Goal: Navigation & Orientation: Find specific page/section

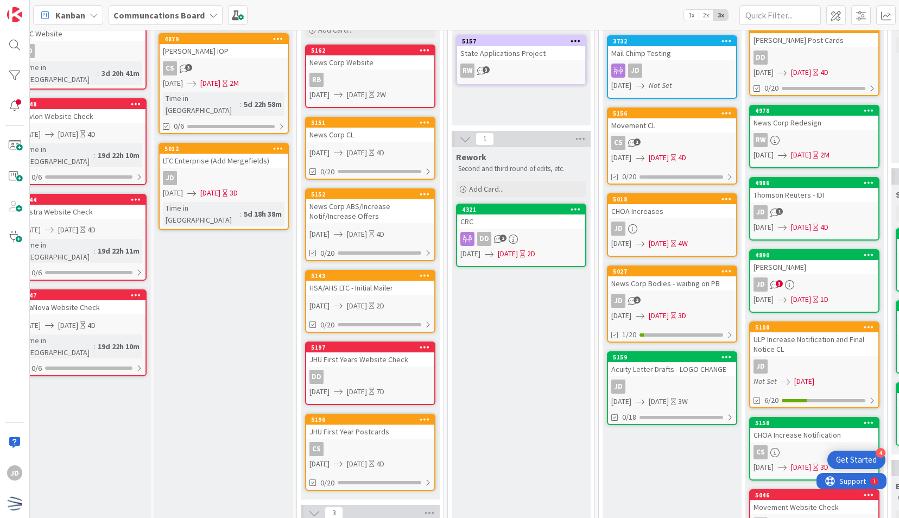
scroll to position [109, 22]
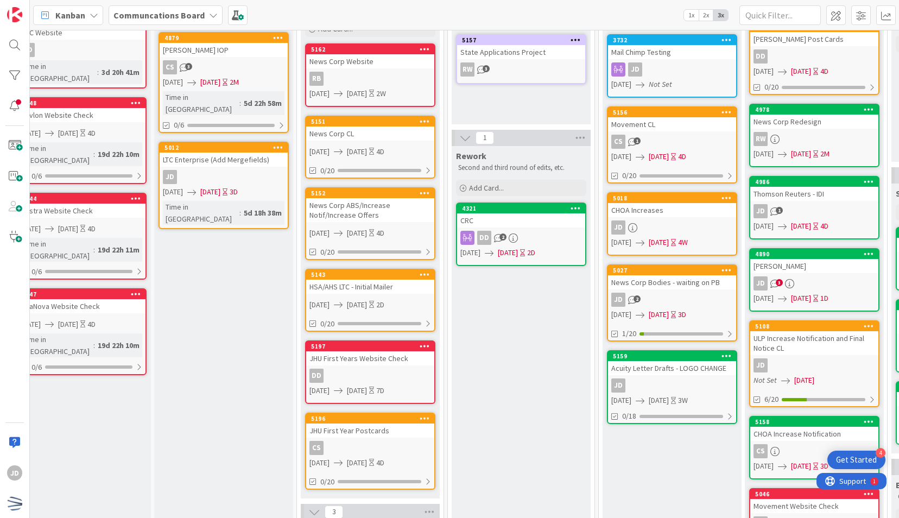
click at [407, 134] on div "News Corp CL" at bounding box center [370, 134] width 128 height 14
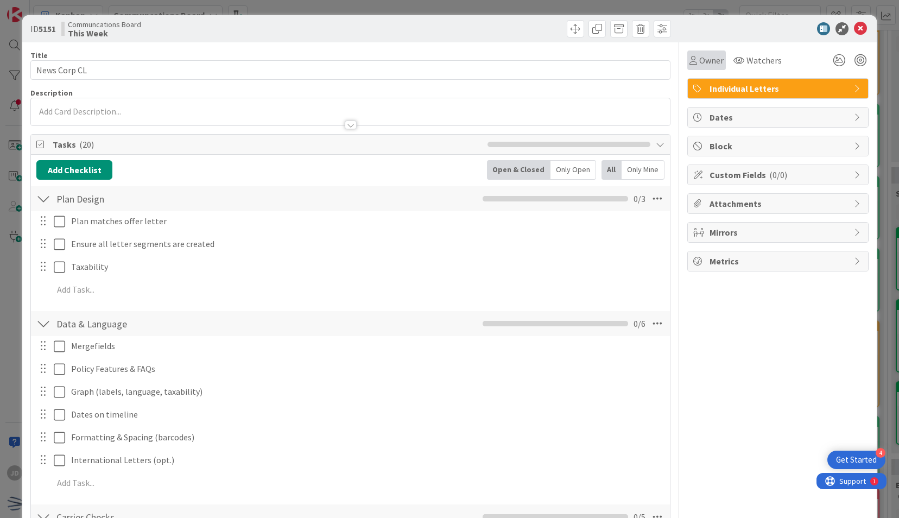
click at [711, 59] on span "Owner" at bounding box center [712, 60] width 24 height 13
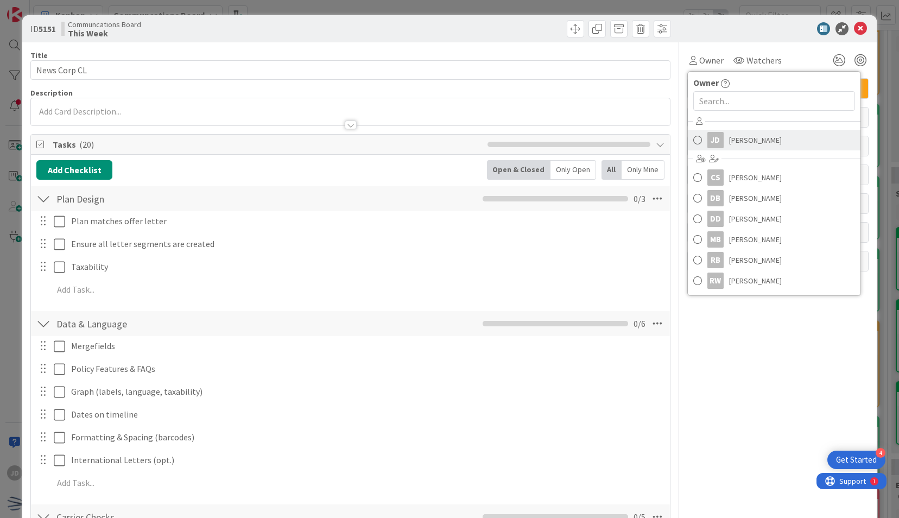
click at [694, 139] on span at bounding box center [698, 140] width 9 height 16
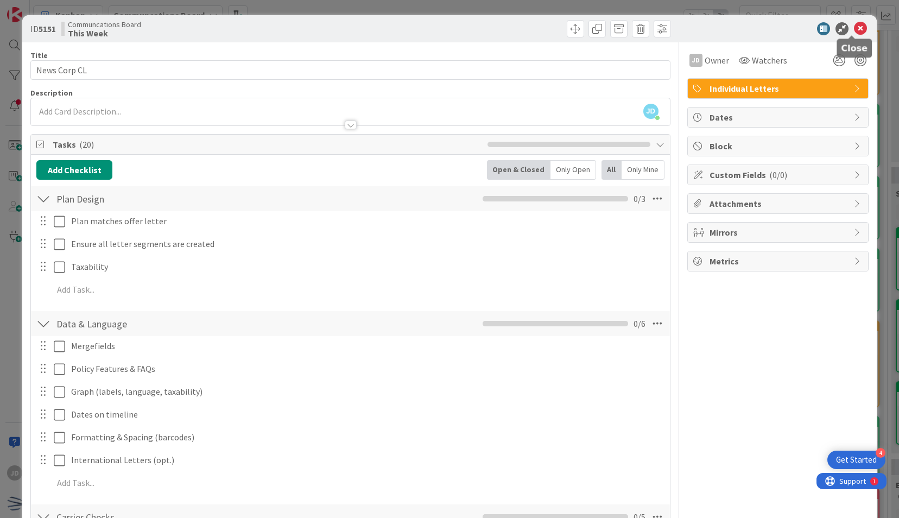
click at [856, 35] on icon at bounding box center [860, 28] width 13 height 13
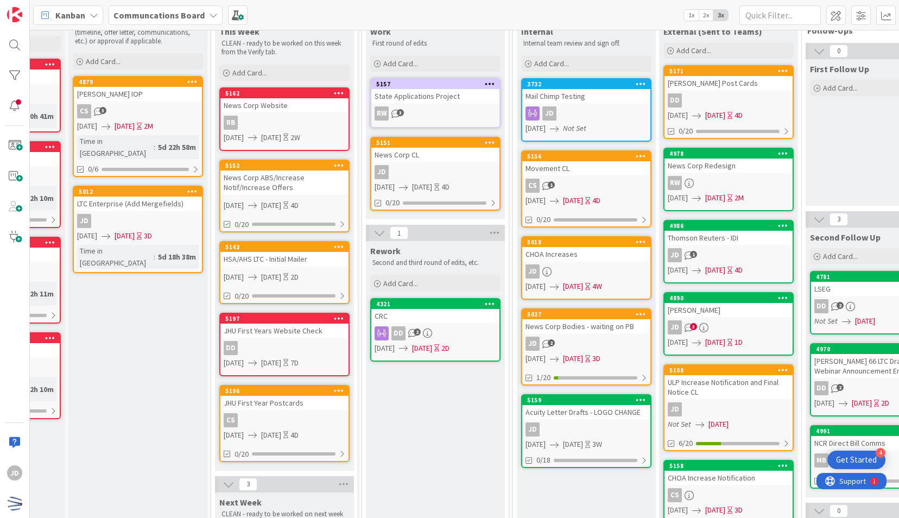
scroll to position [64, 108]
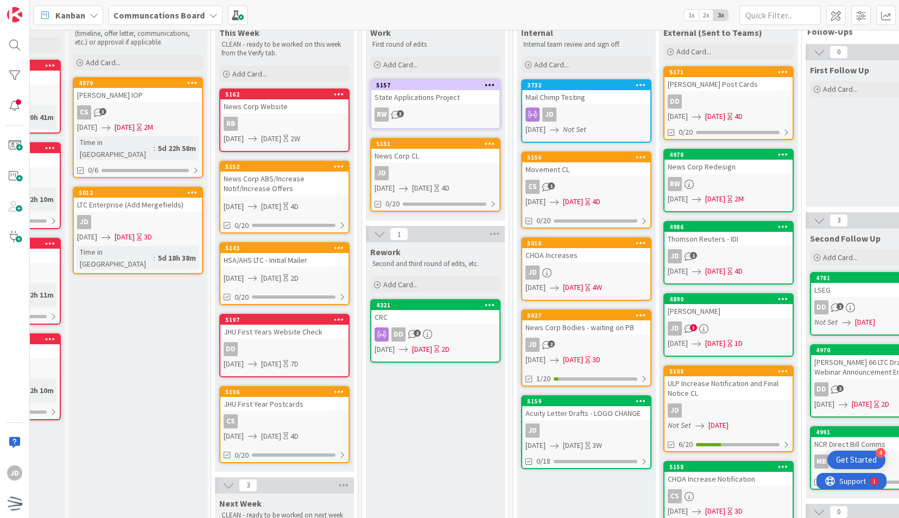
click at [558, 350] on div "JD 2" at bounding box center [587, 345] width 128 height 14
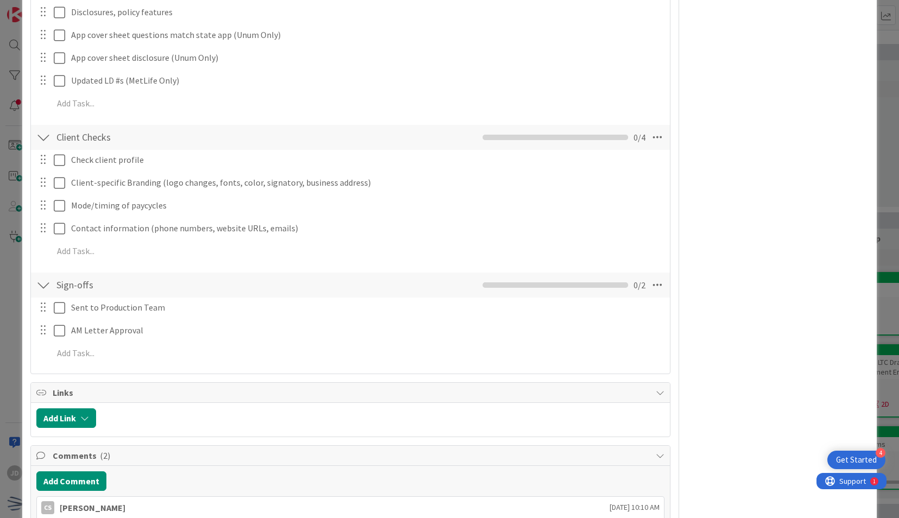
scroll to position [721, 0]
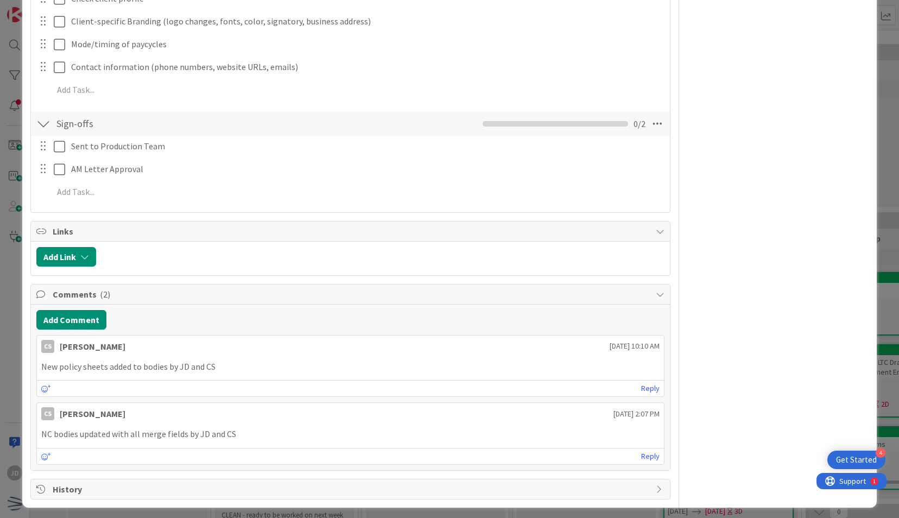
click at [879, 166] on div "ID 5027 Communcations Board Internal Title 32 / 128 News Corp Bodies - waiting …" at bounding box center [449, 259] width 899 height 518
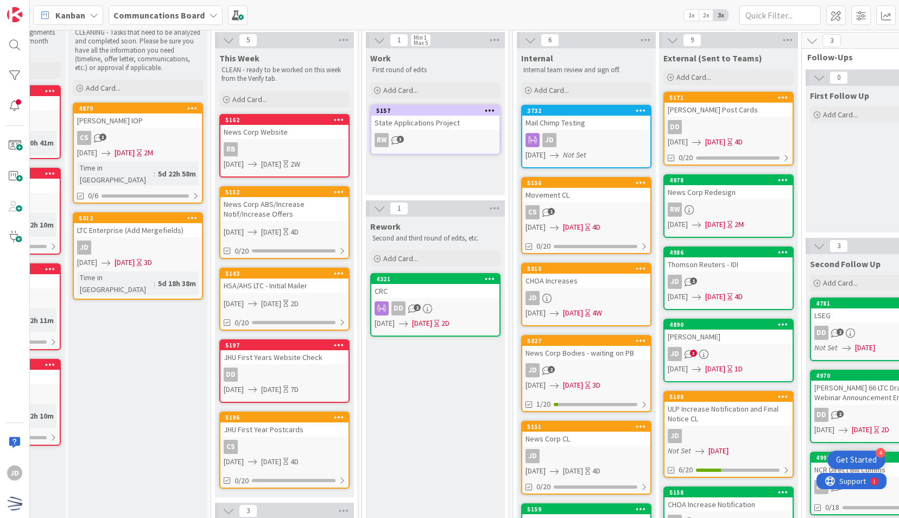
scroll to position [0, 108]
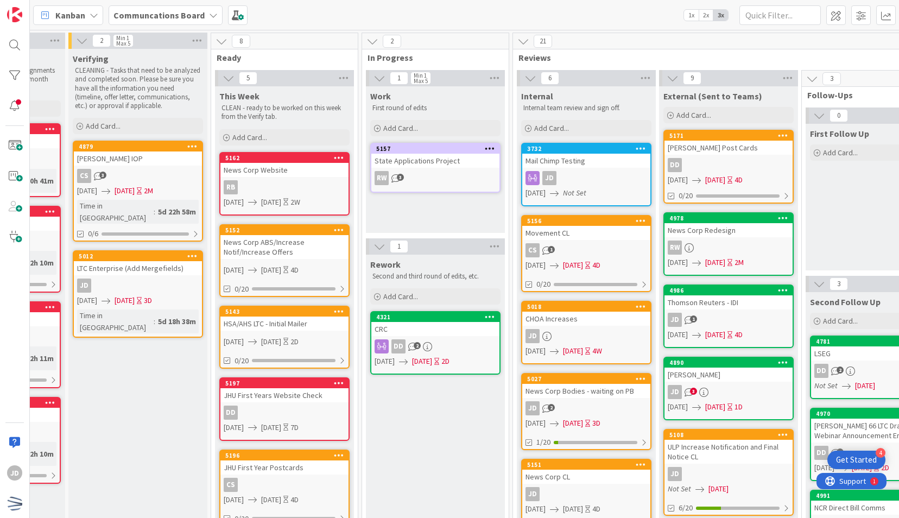
click at [286, 250] on div "News Corp ABS/Increase Notif/Increase Offers" at bounding box center [285, 247] width 128 height 24
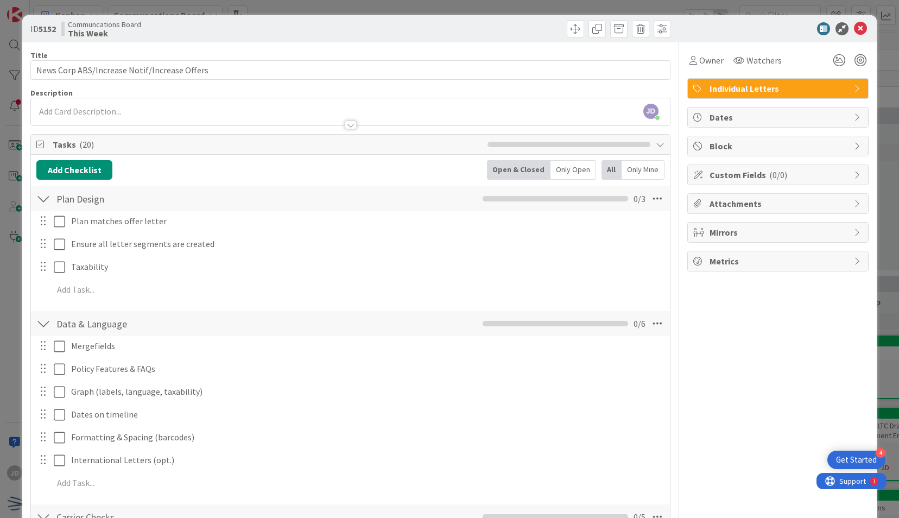
click at [1, 166] on div "ID 5152 Communcations Board This Week Title 44 / 128 News Corp ABS/Increase Not…" at bounding box center [449, 259] width 899 height 518
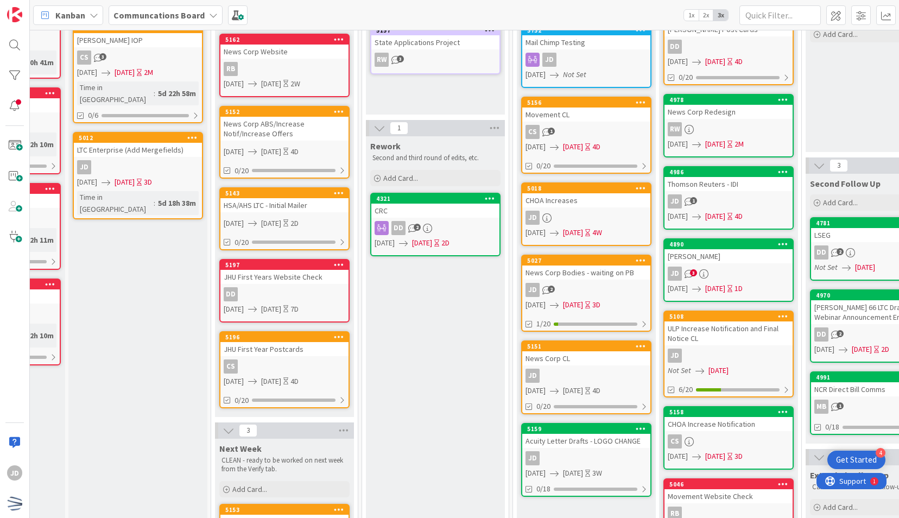
scroll to position [119, 108]
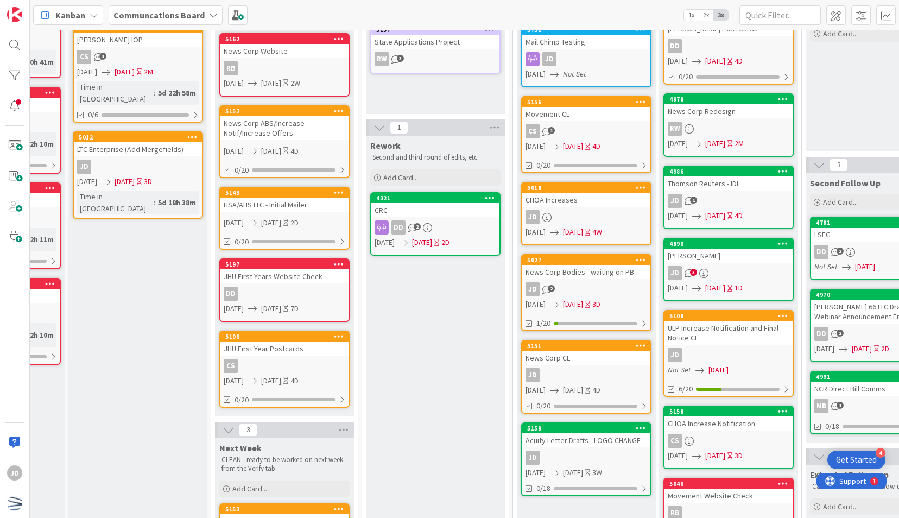
click at [307, 215] on link "5143 HSA/AHS LTC - Initial Mailer [DATE] [DATE] 2D 0/20" at bounding box center [284, 218] width 130 height 63
